Goal: Task Accomplishment & Management: Complete application form

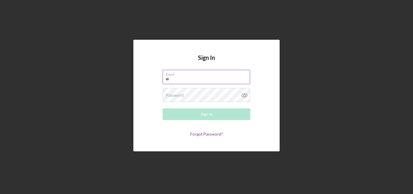
type input "[EMAIL_ADDRESS][DOMAIN_NAME]"
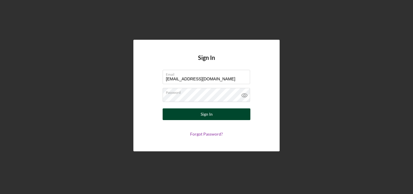
click at [203, 115] on div "Sign In" at bounding box center [207, 115] width 12 height 12
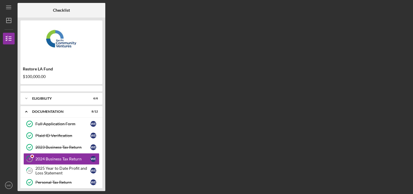
scroll to position [18, 0]
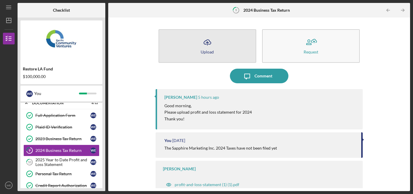
click at [203, 48] on icon "Icon/Upload" at bounding box center [207, 42] width 15 height 15
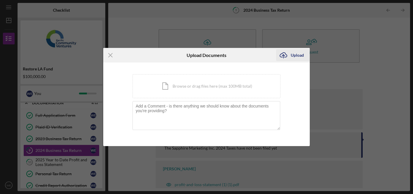
click at [289, 55] on icon "Icon/Upload" at bounding box center [283, 55] width 15 height 15
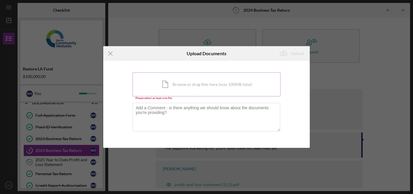
click at [209, 86] on div "Icon/Document Browse or drag files here (max 100MB total) Tap to choose files o…" at bounding box center [207, 85] width 148 height 24
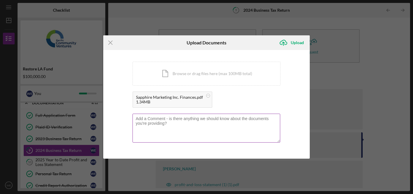
click at [199, 125] on textarea at bounding box center [207, 128] width 148 height 29
type textarea "The 2024 P&L Statement is on page 2"
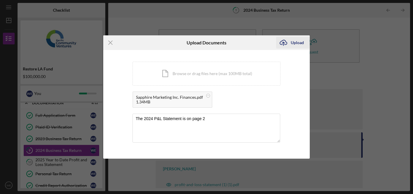
click at [292, 42] on div "Upload" at bounding box center [297, 43] width 13 height 12
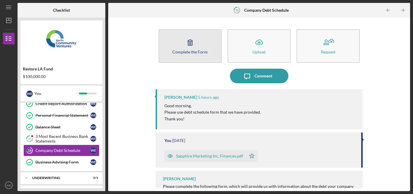
click at [194, 51] on div "Complete the Form" at bounding box center [189, 52] width 35 height 4
